Goal: Navigation & Orientation: Find specific page/section

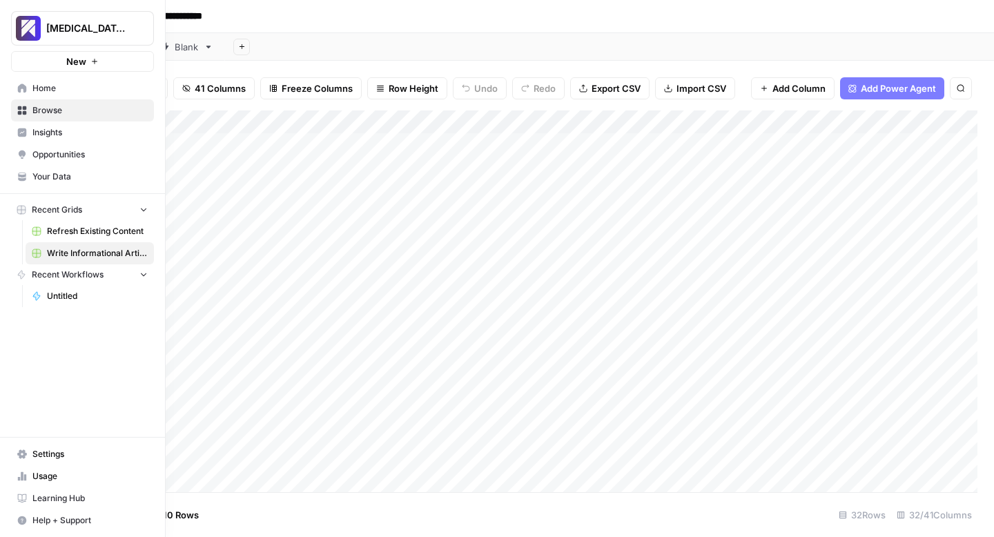
click at [19, 476] on icon at bounding box center [22, 476] width 10 height 10
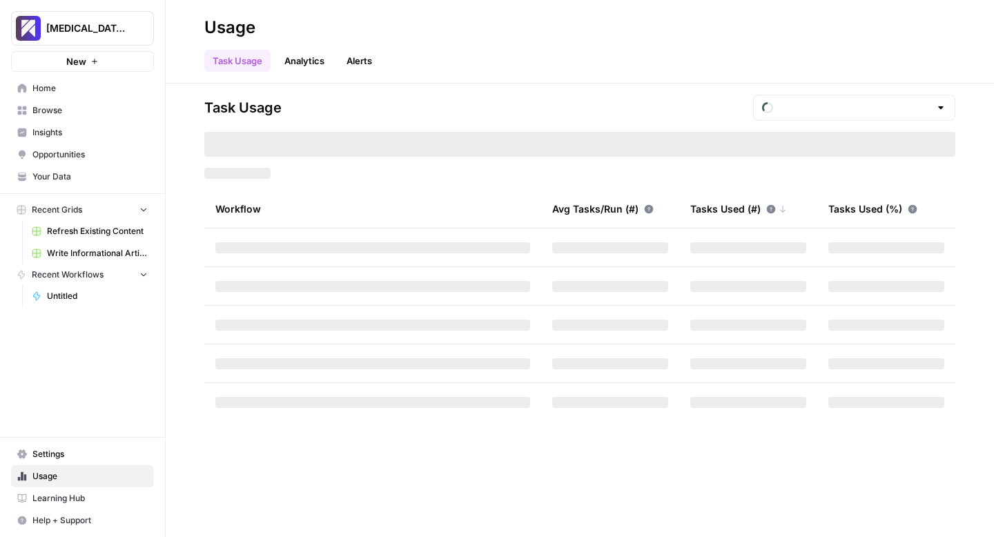
type input "September Included Tasks"
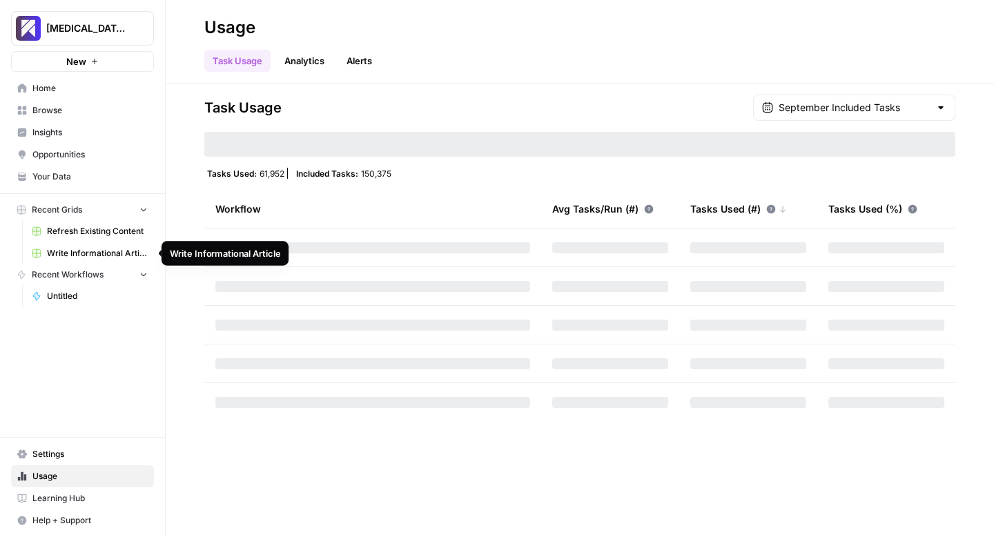
click at [72, 251] on span "Write Informational Article" at bounding box center [97, 253] width 101 height 12
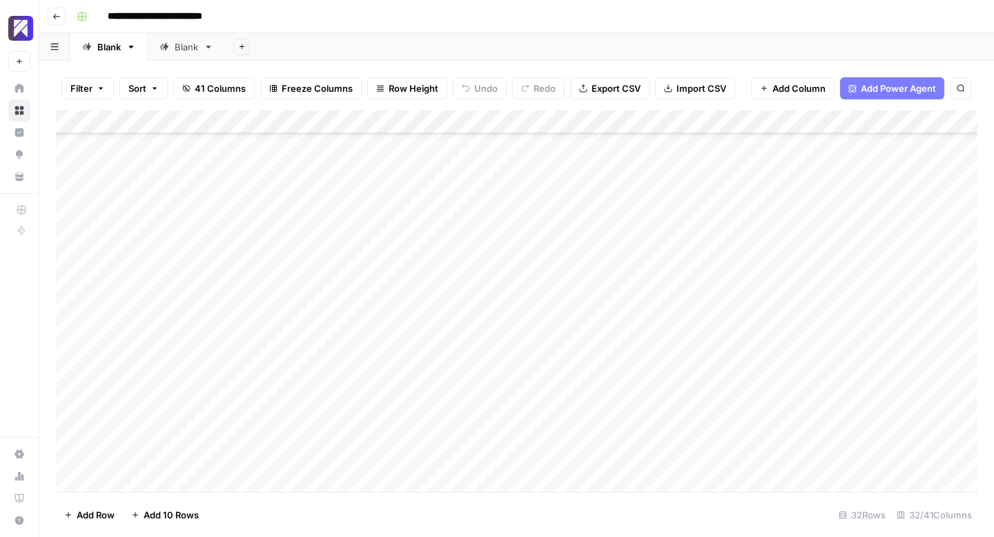
scroll to position [415, 0]
